Goal: Task Accomplishment & Management: Use online tool/utility

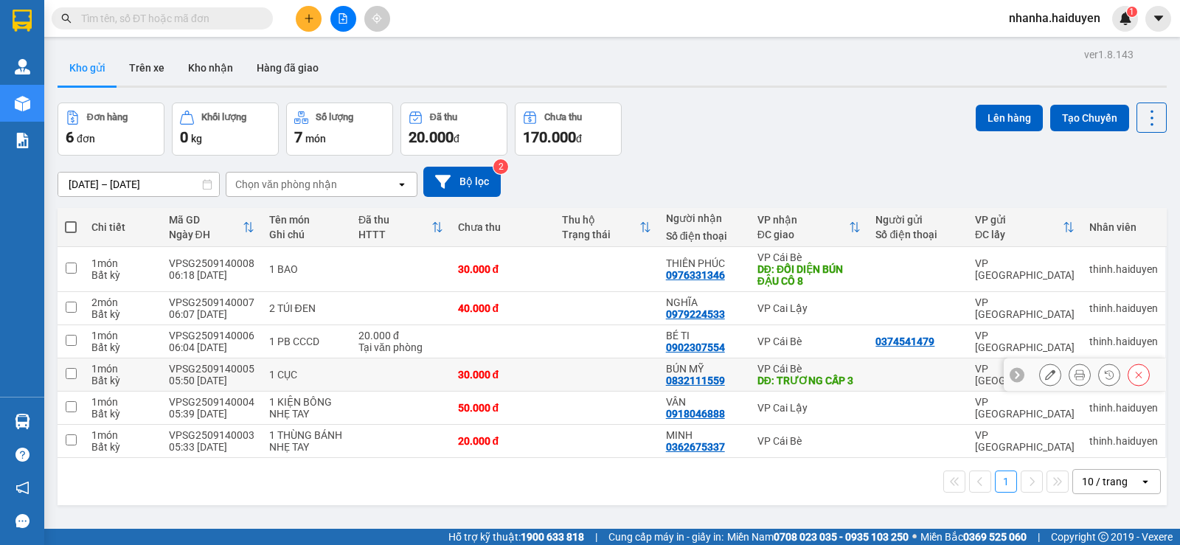
click at [516, 378] on div "30.000 đ" at bounding box center [502, 375] width 89 height 12
checkbox input "true"
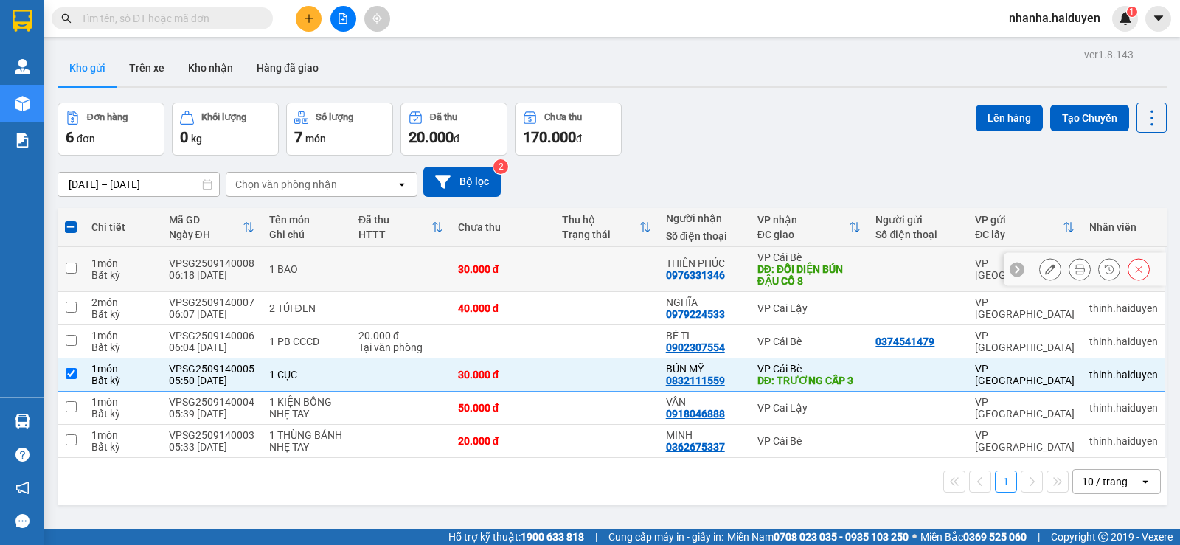
click at [502, 283] on td "30.000 đ" at bounding box center [503, 269] width 104 height 45
checkbox input "true"
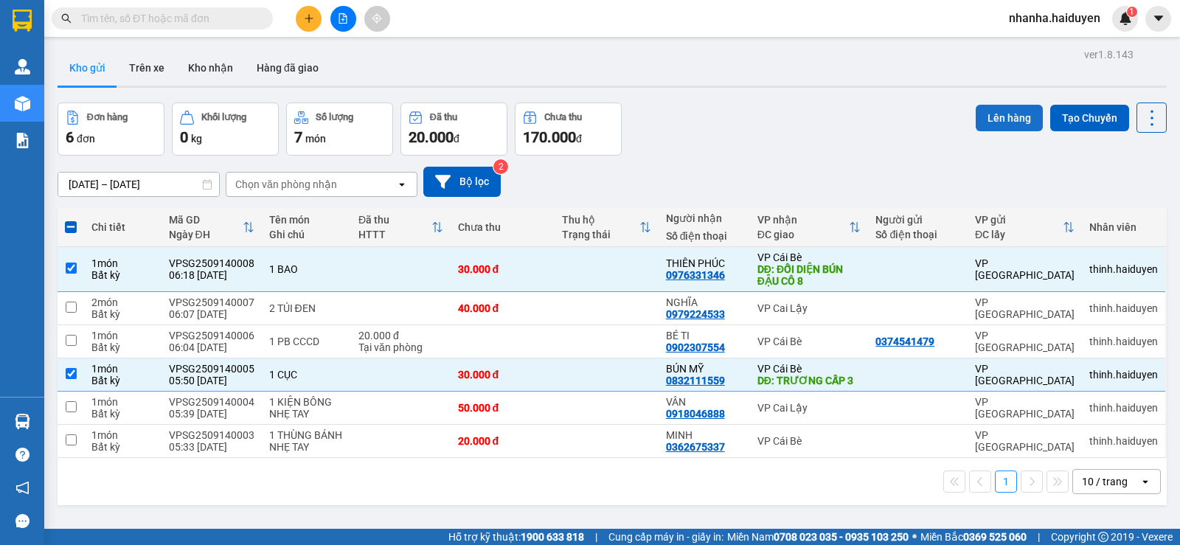
click at [994, 111] on button "Lên hàng" at bounding box center [1009, 118] width 67 height 27
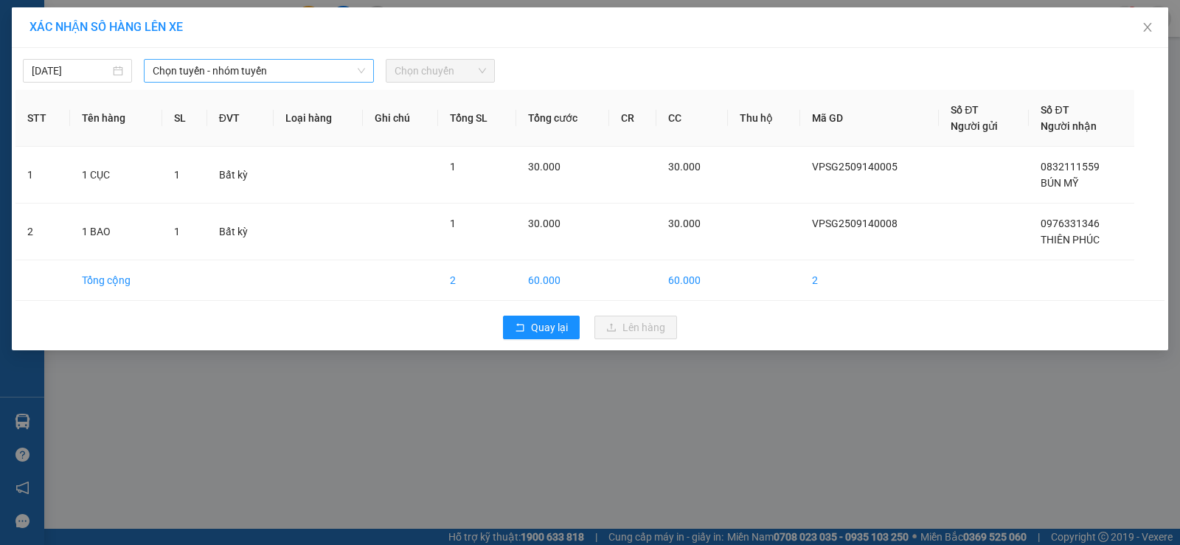
click at [308, 74] on span "Chọn tuyến - nhóm tuyến" at bounding box center [259, 71] width 212 height 22
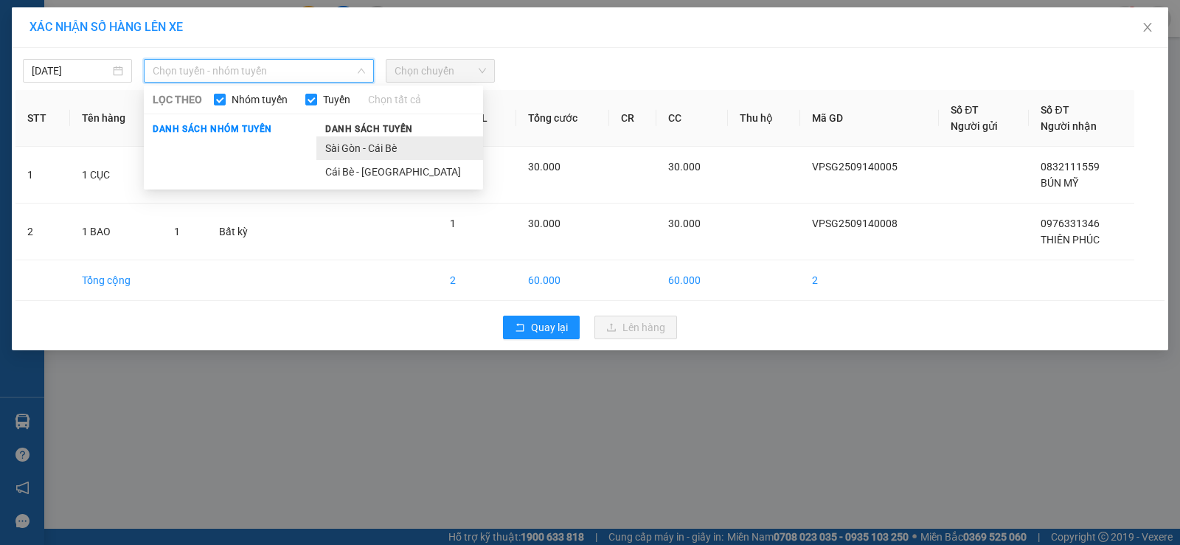
click at [365, 150] on li "Sài Gòn - Cái Bè" at bounding box center [399, 148] width 167 height 24
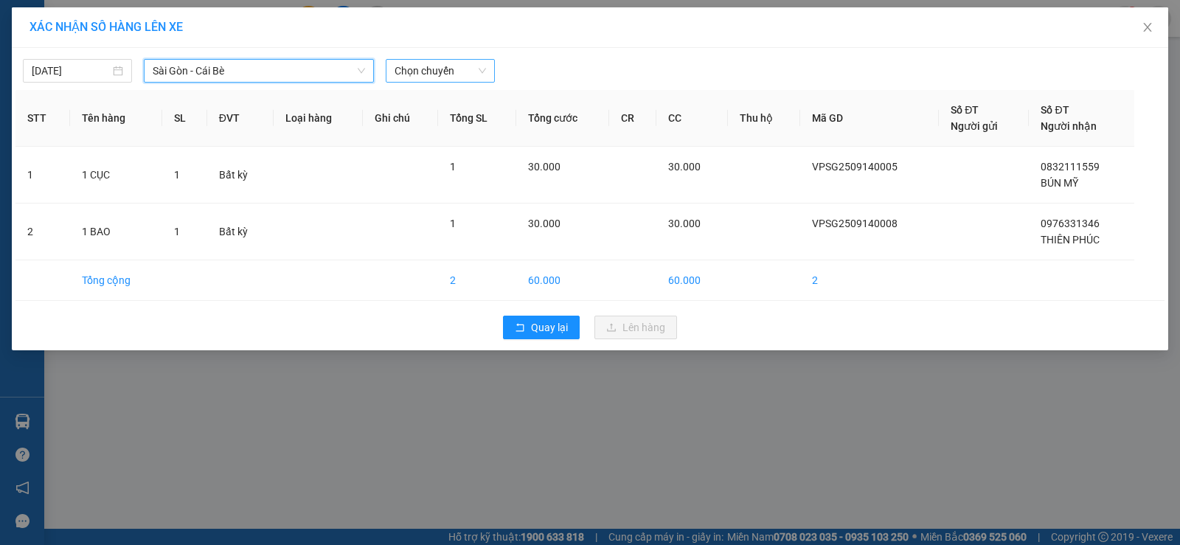
click at [423, 81] on span "Chọn chuyến" at bounding box center [440, 71] width 91 height 22
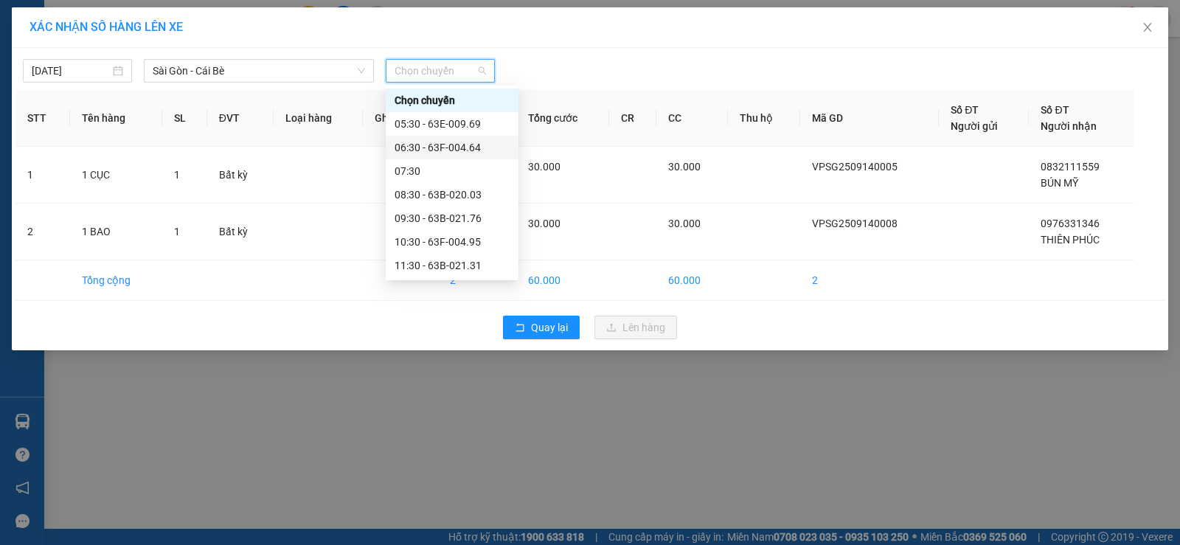
click at [444, 158] on div "06:30 - 63F-004.64" at bounding box center [452, 148] width 133 height 24
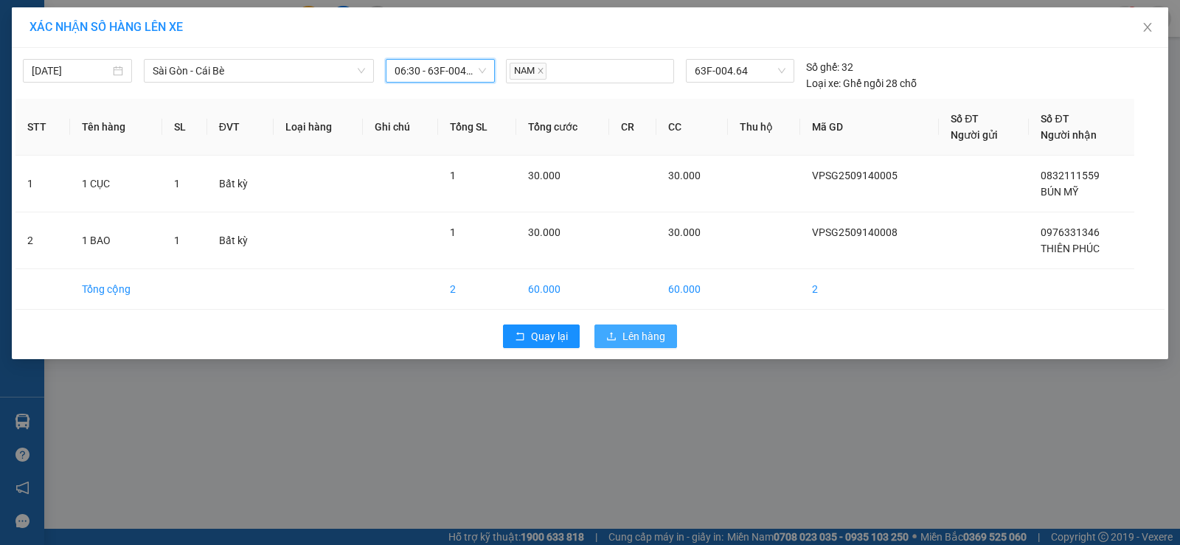
click at [626, 331] on span "Lên hàng" at bounding box center [644, 336] width 43 height 16
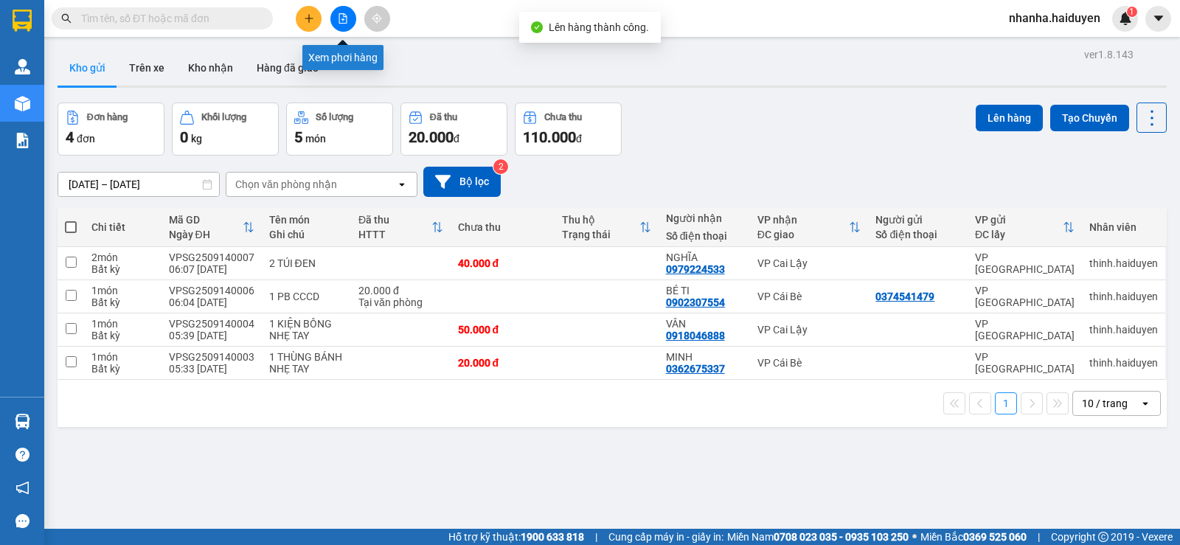
click at [341, 23] on icon "file-add" at bounding box center [343, 18] width 8 height 10
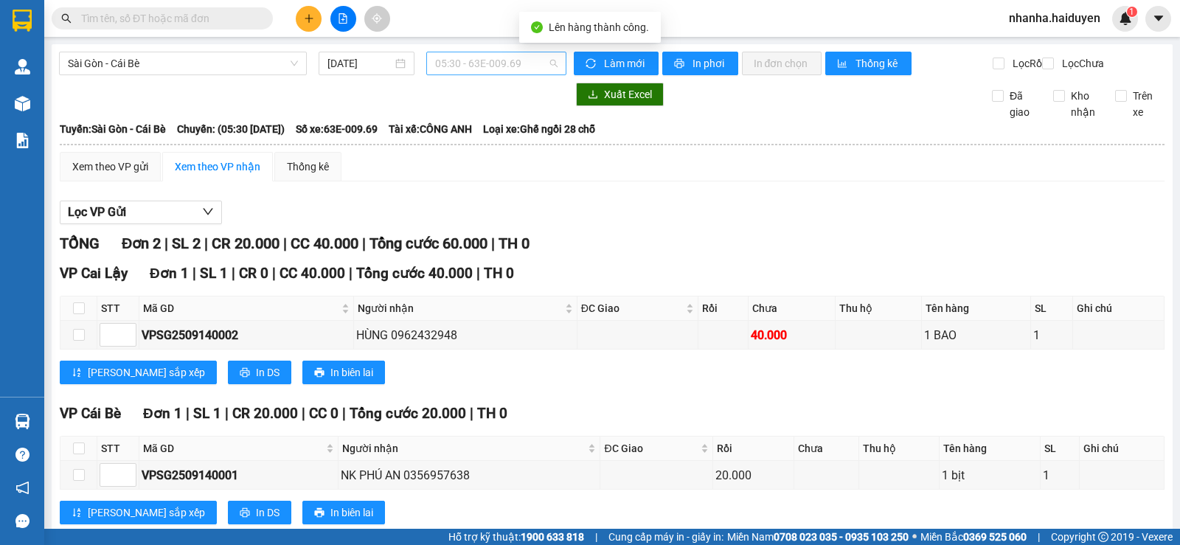
click at [435, 66] on span "05:30 - 63E-009.69" at bounding box center [496, 63] width 122 height 22
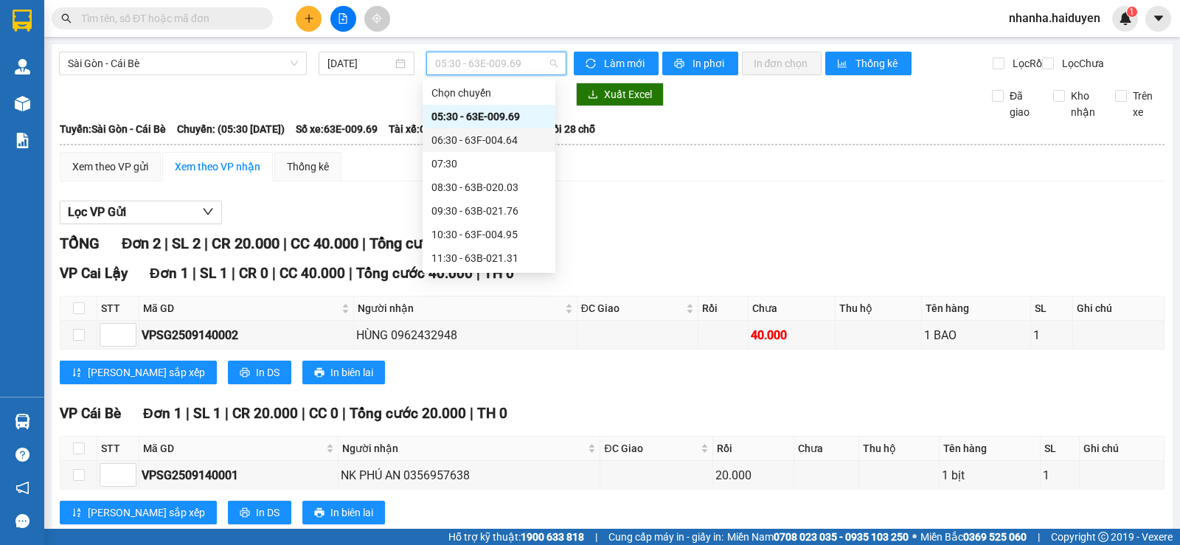
click at [449, 136] on div "06:30 - 63F-004.64" at bounding box center [489, 140] width 115 height 16
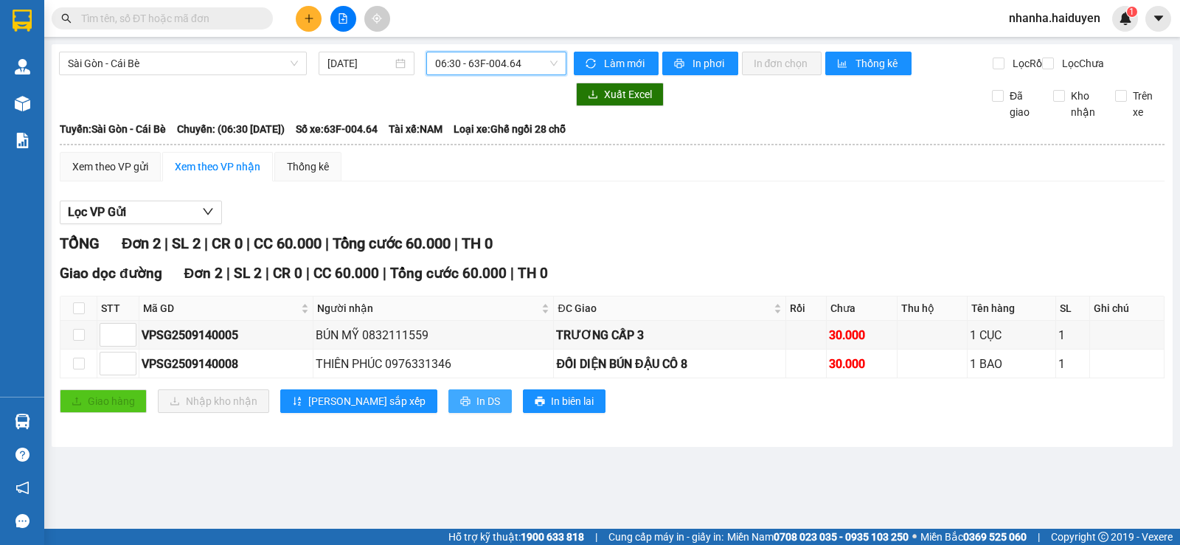
click at [449, 413] on button "In DS" at bounding box center [480, 402] width 63 height 24
drag, startPoint x: 804, startPoint y: 394, endPoint x: 562, endPoint y: 210, distance: 303.8
click at [562, 210] on div "Lọc VP Gửi TỔNG Đơn 2 | SL 2 | CR 0 | CC 60.000 | Tổng cước 60.000 | TH 0 Giao…" at bounding box center [612, 312] width 1105 height 238
click at [70, 315] on th at bounding box center [78, 309] width 37 height 24
click at [75, 314] on input "checkbox" at bounding box center [79, 308] width 12 height 12
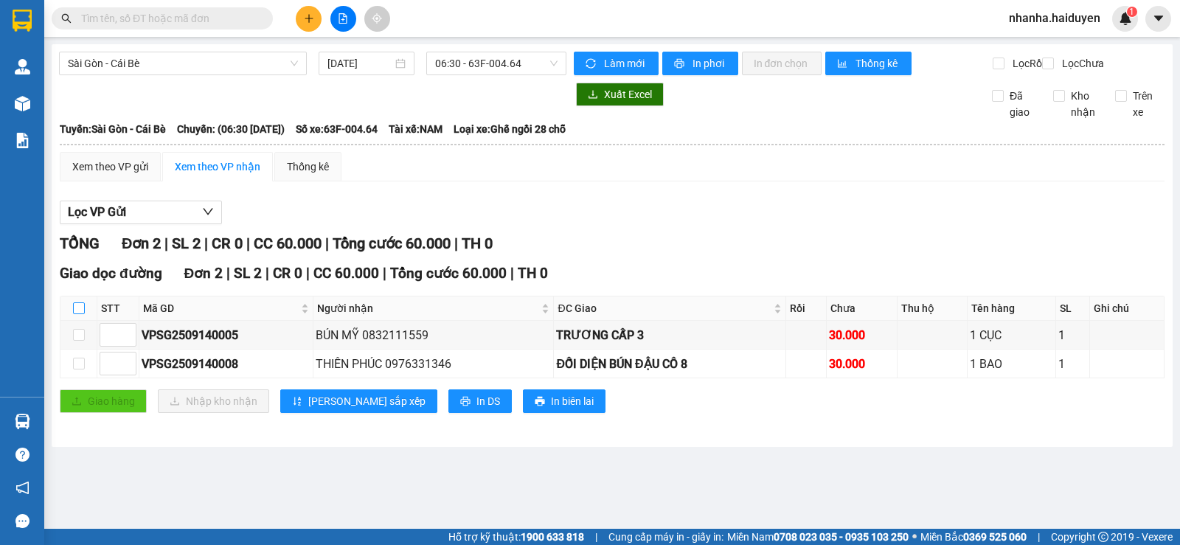
checkbox input "true"
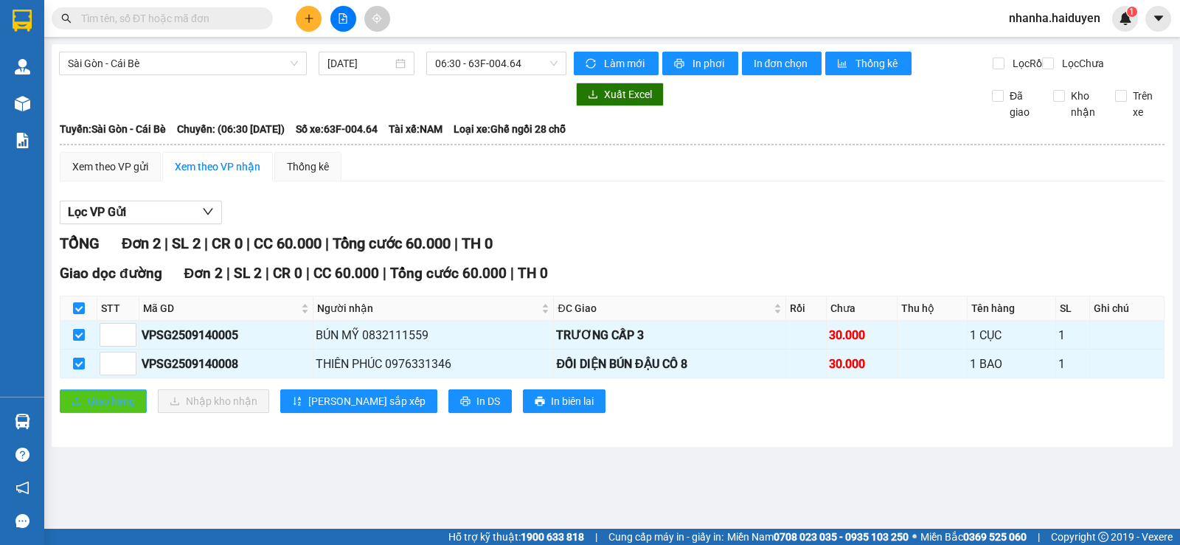
click at [95, 409] on span "Giao hàng" at bounding box center [111, 401] width 47 height 16
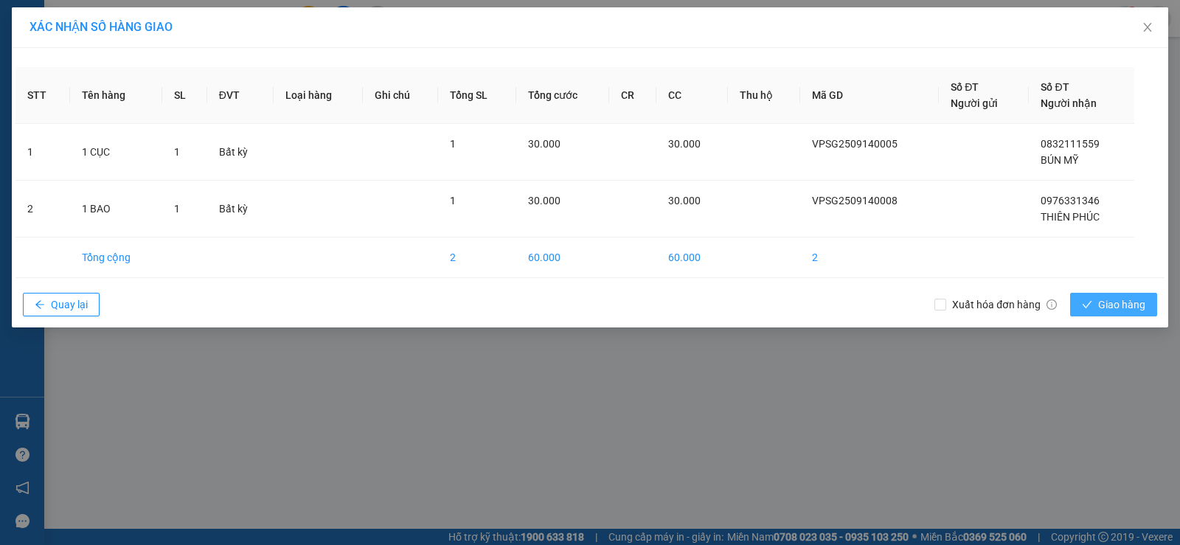
click at [1114, 298] on span "Giao hàng" at bounding box center [1121, 305] width 47 height 16
